Goal: Task Accomplishment & Management: Manage account settings

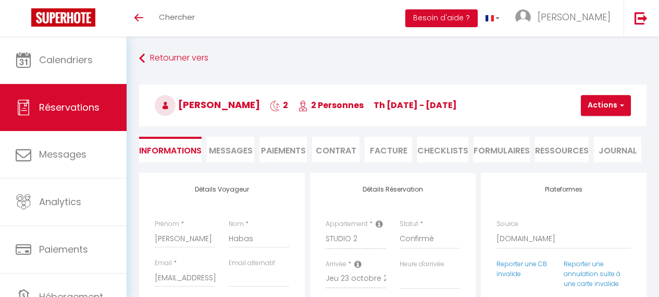
select select "SK"
select select "62075"
select select
select select "14"
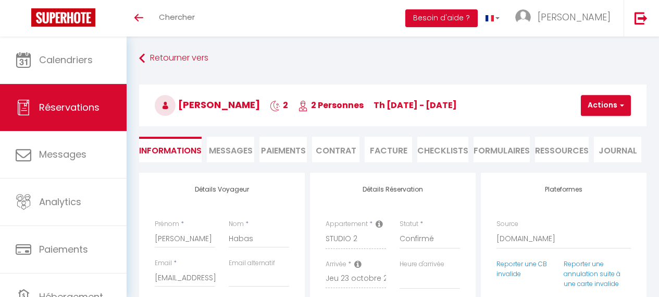
select select "2"
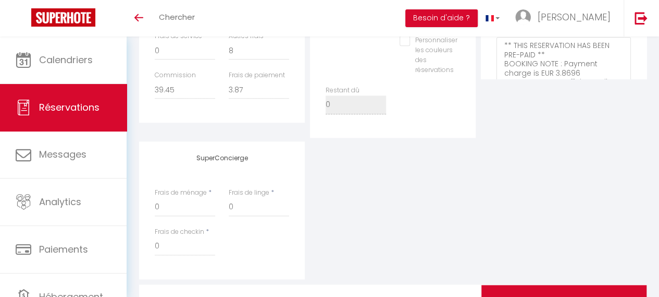
scroll to position [433, 0]
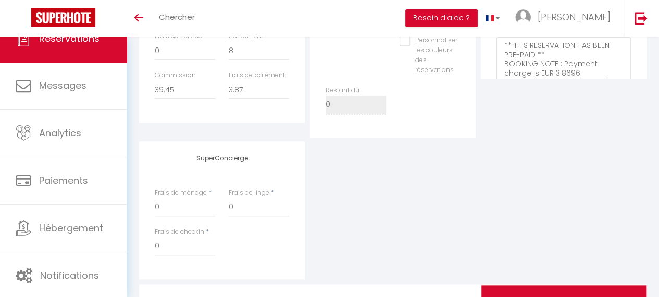
click at [83, 44] on span "Réservations" at bounding box center [69, 38] width 60 height 13
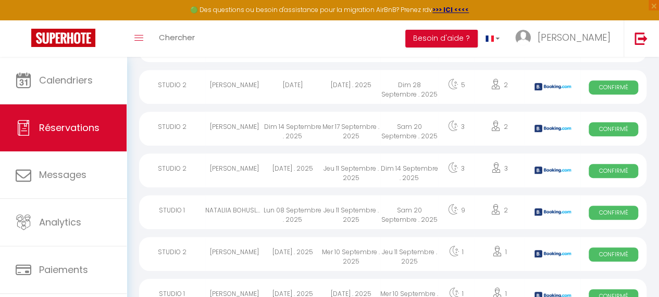
scroll to position [453, 0]
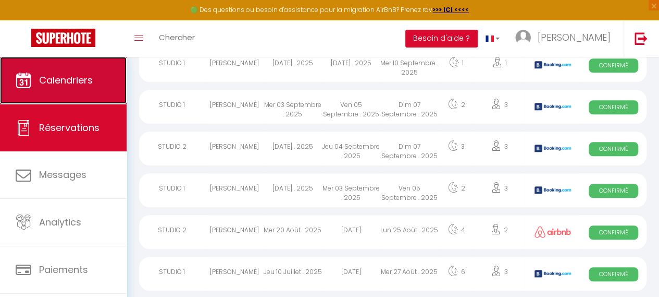
click at [79, 80] on span "Calendriers" at bounding box center [66, 79] width 54 height 13
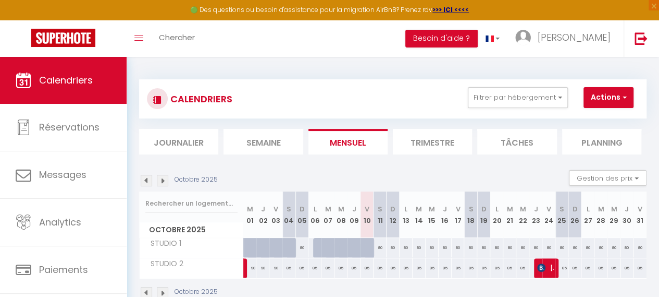
click at [146, 180] on img at bounding box center [146, 180] width 11 height 11
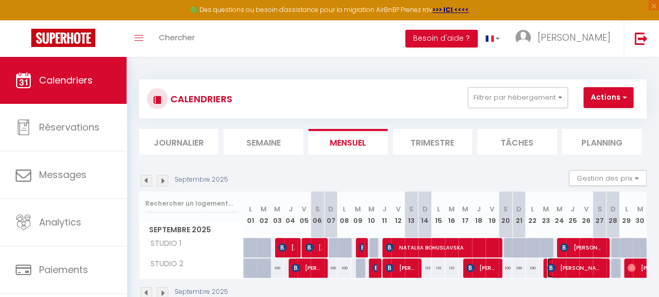
click at [561, 267] on span "[PERSON_NAME]" at bounding box center [575, 267] width 56 height 20
select select "OK"
select select "KO"
select select "0"
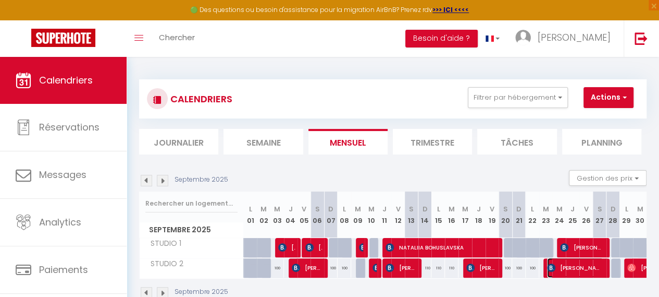
select select "1"
select select
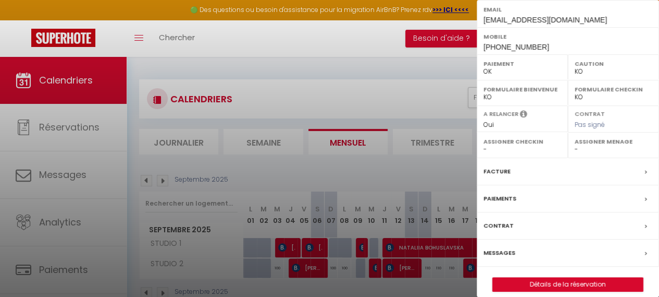
scroll to position [187, 0]
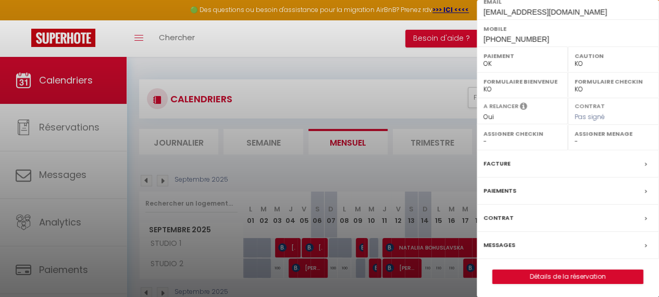
click at [540, 167] on div "Facture" at bounding box center [568, 163] width 182 height 27
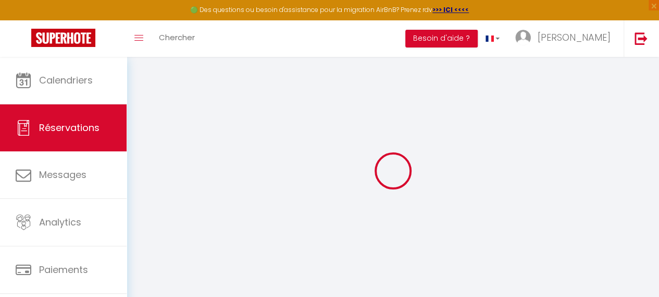
select select "cleaning"
select select "other"
select select "taxes"
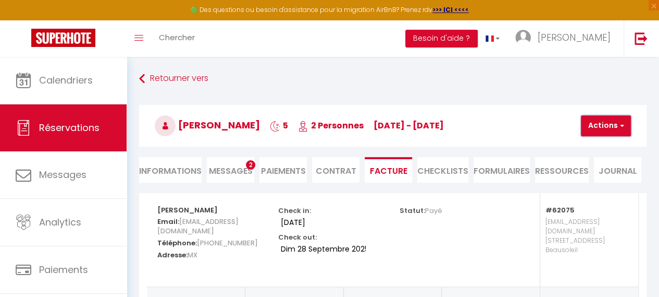
click at [607, 127] on button "Actions" at bounding box center [606, 125] width 50 height 21
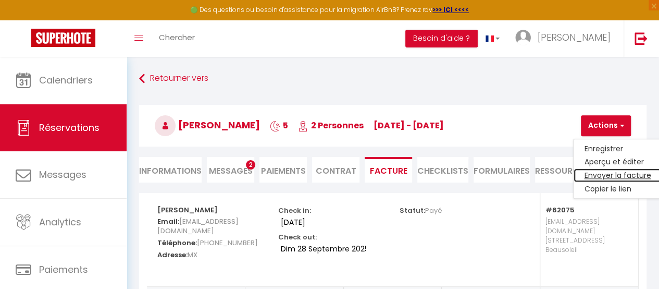
click at [605, 175] on link "Envoyer la facture" at bounding box center [618, 176] width 88 height 14
type input "[EMAIL_ADDRESS][DOMAIN_NAME]"
type input "Your invoice 6579332 - STUDIO 2"
type textarea "Hi, Here is the link to download your invoice: [URL][DOMAIN_NAME] Reservation d…"
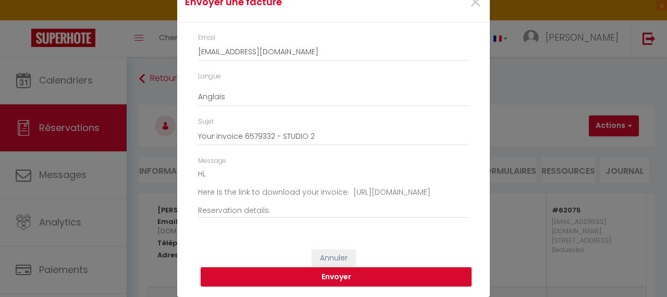
click at [535, 90] on div "Envoyer une facture × Email [EMAIL_ADDRESS][DOMAIN_NAME] Langue Anglais Françai…" at bounding box center [333, 148] width 667 height 297
click at [333, 257] on button "Annuler" at bounding box center [333, 258] width 43 height 18
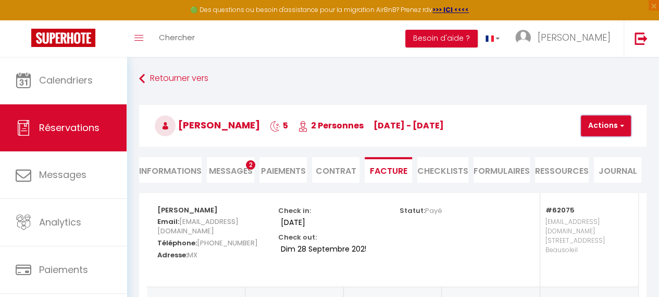
click at [620, 127] on span "button" at bounding box center [620, 125] width 6 height 9
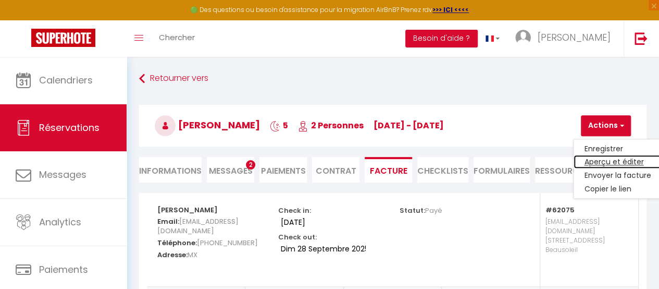
click at [601, 160] on link "Aperçu et éditer" at bounding box center [618, 162] width 88 height 14
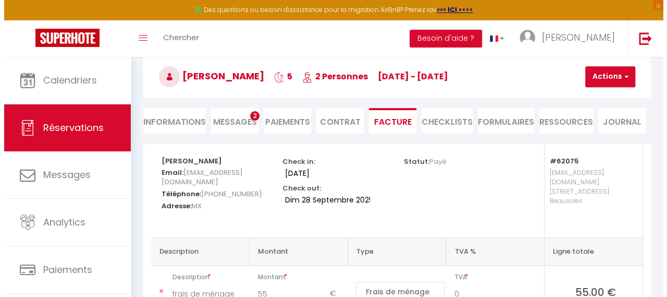
scroll to position [31, 0]
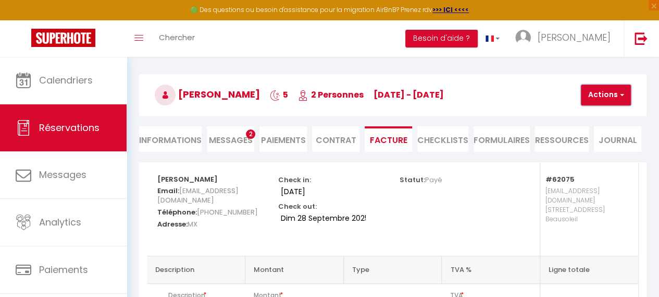
click at [602, 96] on button "Actions" at bounding box center [606, 94] width 50 height 21
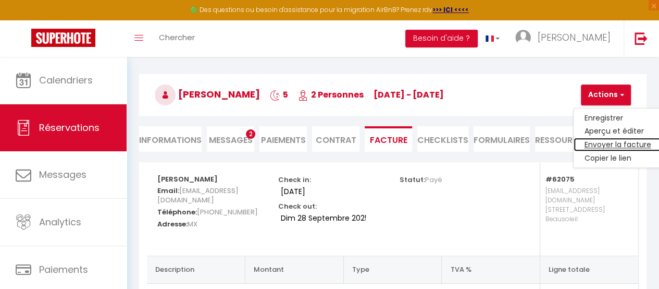
click at [599, 142] on link "Envoyer la facture" at bounding box center [618, 145] width 88 height 14
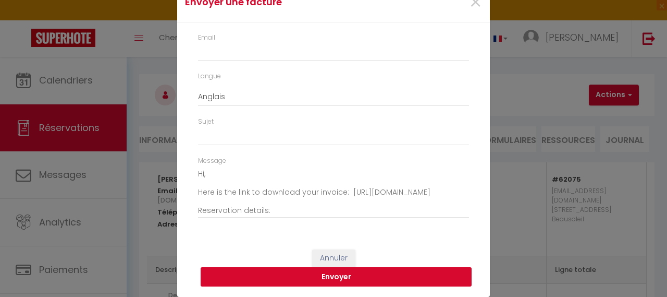
click at [345, 275] on button "Envoyer" at bounding box center [336, 277] width 271 height 20
click at [472, 3] on span "×" at bounding box center [475, 2] width 13 height 31
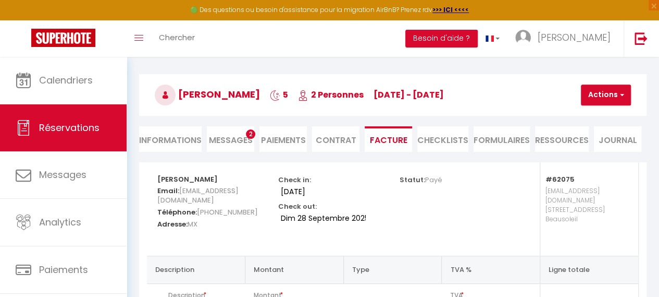
drag, startPoint x: 156, startPoint y: 196, endPoint x: 270, endPoint y: 194, distance: 114.1
click at [270, 194] on div "[PERSON_NAME] Email: [EMAIL_ADDRESS][DOMAIN_NAME] Téléphone: [PHONE_NUMBER] Adr…" at bounding box center [211, 208] width 121 height 93
copy span "[EMAIL_ADDRESS][DOMAIN_NAME]"
click at [600, 91] on button "Actions" at bounding box center [606, 94] width 50 height 21
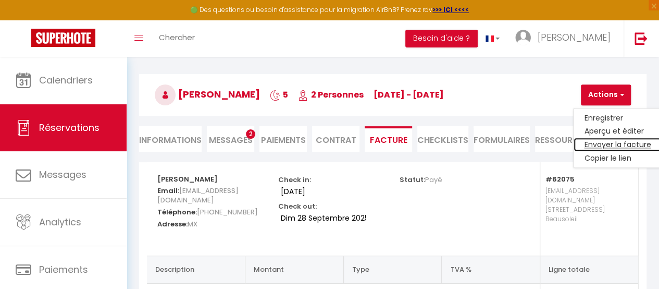
click at [607, 144] on link "Envoyer la facture" at bounding box center [618, 145] width 88 height 14
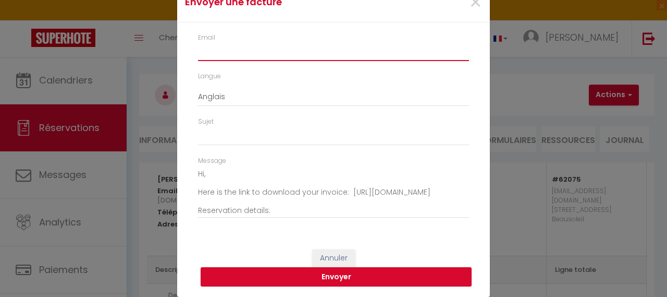
click at [252, 48] on input "Email" at bounding box center [333, 51] width 271 height 19
paste input "[EMAIL_ADDRESS][DOMAIN_NAME]"
type input "[EMAIL_ADDRESS][DOMAIN_NAME]"
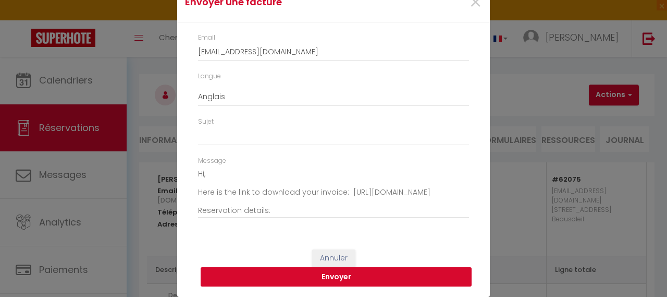
click at [331, 280] on button "Envoyer" at bounding box center [336, 277] width 271 height 20
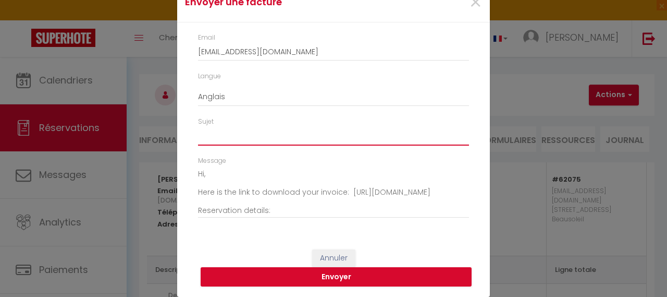
click at [206, 137] on input "Sujet" at bounding box center [333, 136] width 271 height 19
type input "Facture"
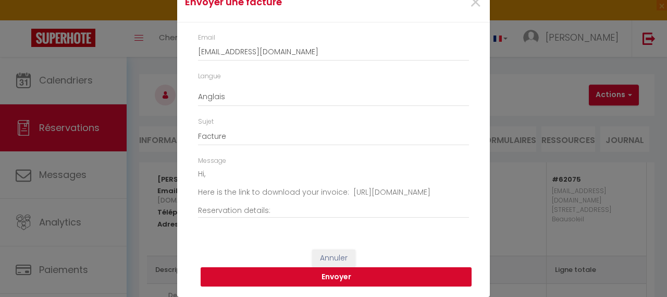
click at [328, 281] on button "Envoyer" at bounding box center [336, 277] width 271 height 20
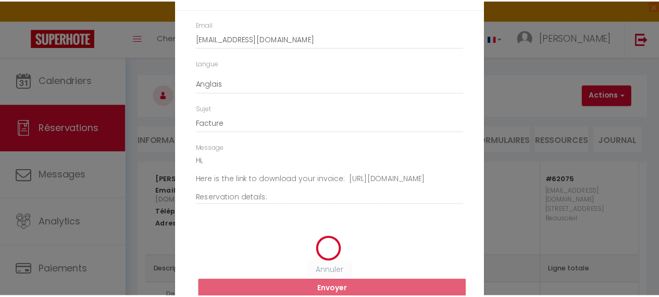
scroll to position [31, 0]
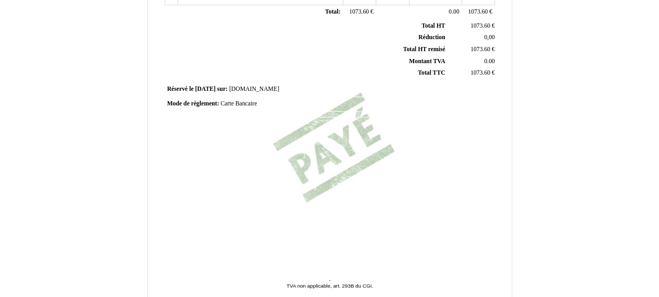
scroll to position [331, 0]
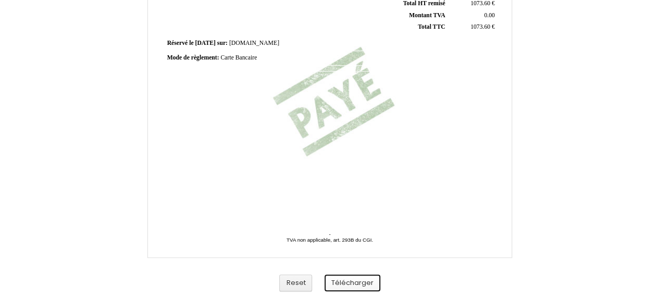
click at [352, 280] on button "Télécharger" at bounding box center [353, 282] width 56 height 17
